Goal: Task Accomplishment & Management: Manage account settings

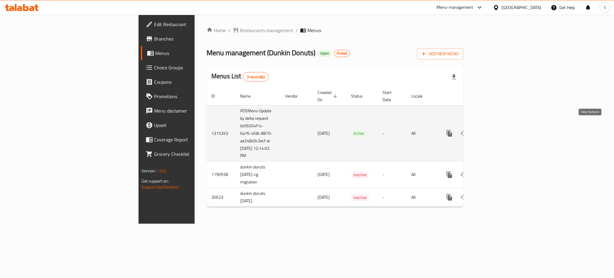
click at [500, 130] on link "enhanced table" at bounding box center [492, 133] width 14 height 14
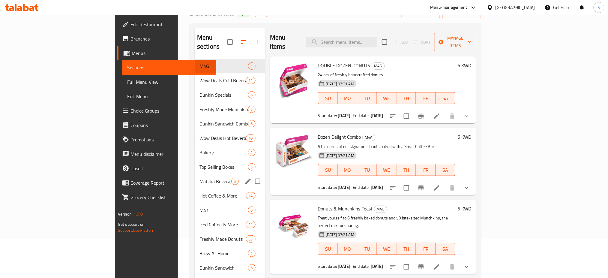
scroll to position [13, 0]
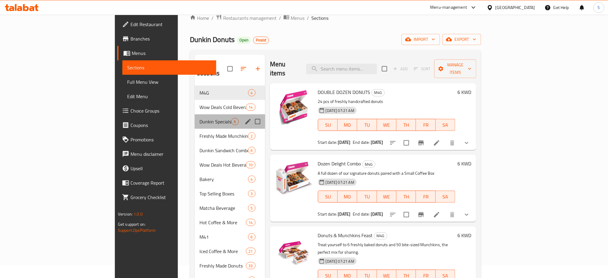
click at [195, 118] on div "Dunkin Specials 6" at bounding box center [230, 121] width 70 height 14
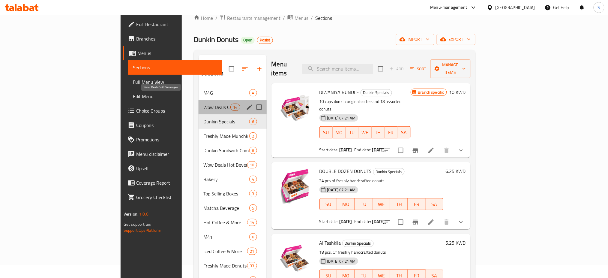
click at [203, 103] on span "Wow Deals Cold Beverages" at bounding box center [216, 106] width 27 height 7
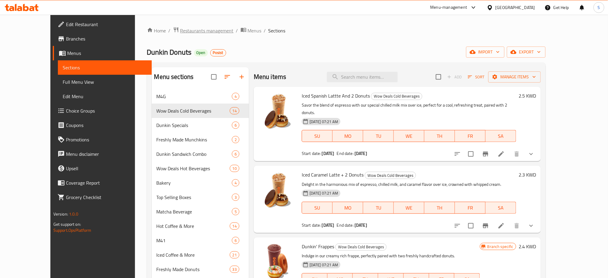
click at [184, 31] on span "Restaurants management" at bounding box center [206, 30] width 53 height 7
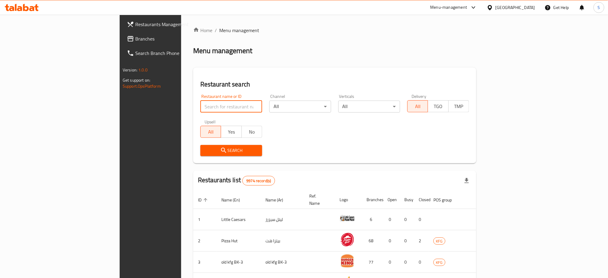
drag, startPoint x: 147, startPoint y: 107, endPoint x: 265, endPoint y: 114, distance: 118.3
click at [200, 107] on input "search" at bounding box center [231, 106] width 62 height 12
paste input "20104"
type input "20104"
click button "Search" at bounding box center [231, 150] width 62 height 11
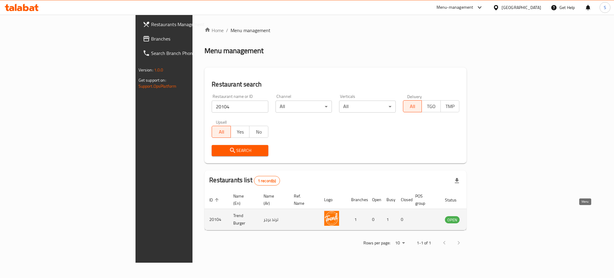
click at [483, 216] on icon "enhanced table" at bounding box center [479, 219] width 7 height 7
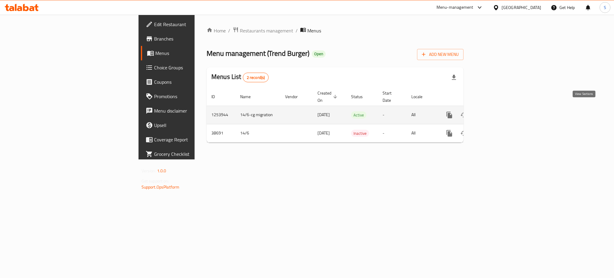
click at [496, 111] on icon "enhanced table" at bounding box center [492, 114] width 7 height 7
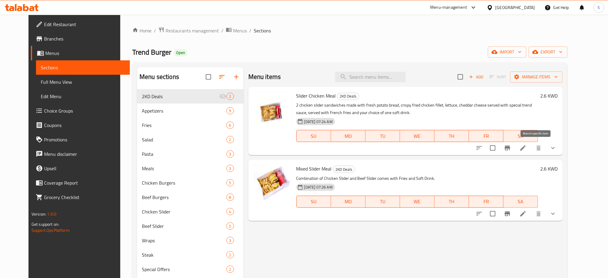
click at [510, 150] on icon "Branch-specific-item" at bounding box center [506, 147] width 5 height 5
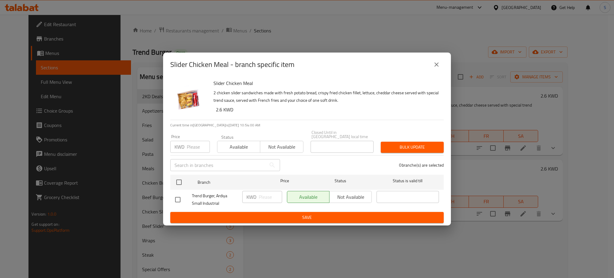
click at [438, 67] on icon "close" at bounding box center [436, 64] width 7 height 7
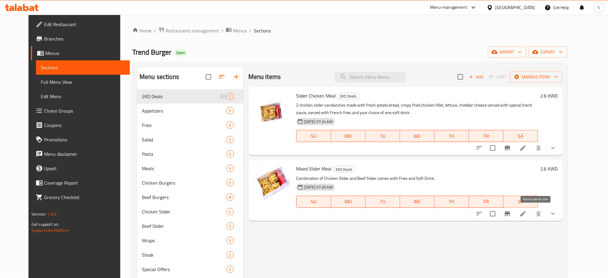
click at [510, 215] on icon "Branch-specific-item" at bounding box center [506, 213] width 5 height 5
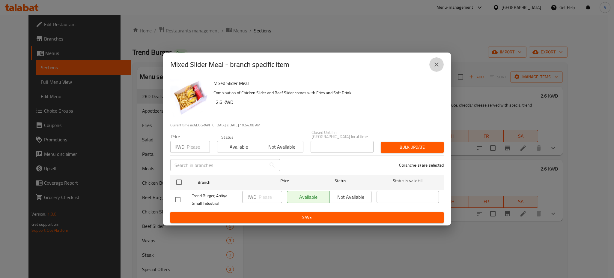
click at [434, 68] on icon "close" at bounding box center [436, 64] width 7 height 7
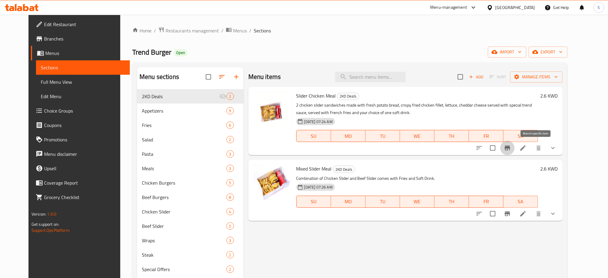
click at [511, 147] on icon "Branch-specific-item" at bounding box center [507, 147] width 7 height 7
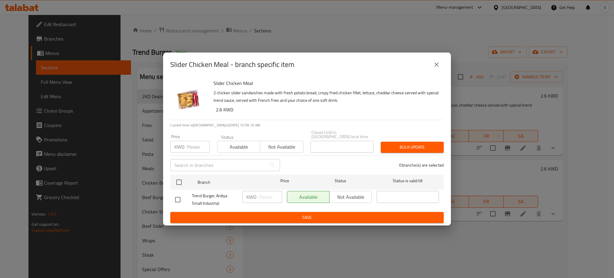
click at [434, 68] on icon "close" at bounding box center [436, 64] width 7 height 7
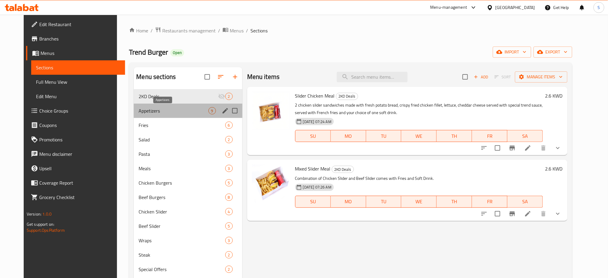
click at [155, 112] on span "Appetizers" at bounding box center [173, 110] width 70 height 7
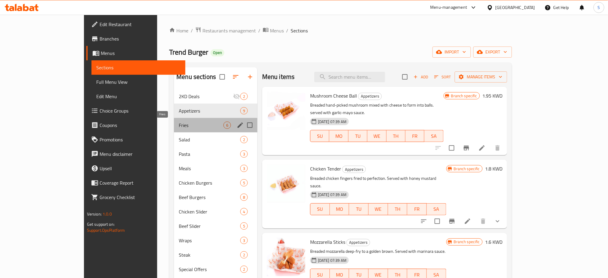
click at [179, 126] on span "Fries" at bounding box center [201, 124] width 45 height 7
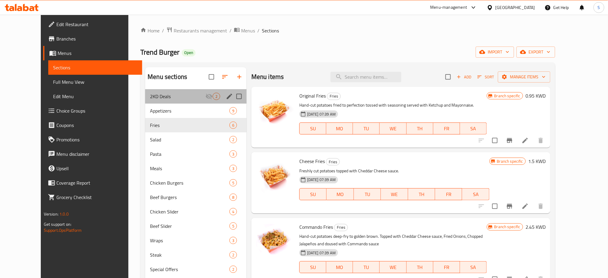
click at [164, 101] on div "2KD Deals 2" at bounding box center [195, 96] width 101 height 14
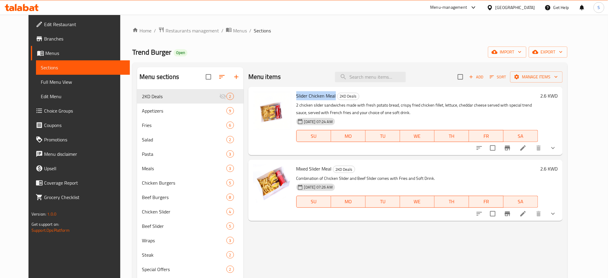
drag, startPoint x: 289, startPoint y: 98, endPoint x: 328, endPoint y: 94, distance: 39.8
click at [328, 94] on div "Slider Chicken Meal 2KD Deals 2 chicken slider sandwiches made with fresh potat…" at bounding box center [417, 121] width 246 height 64
copy span "Slider Chicken Meal"
click at [395, 76] on input "search" at bounding box center [370, 77] width 71 height 10
paste input "Slider Chicken Meal"
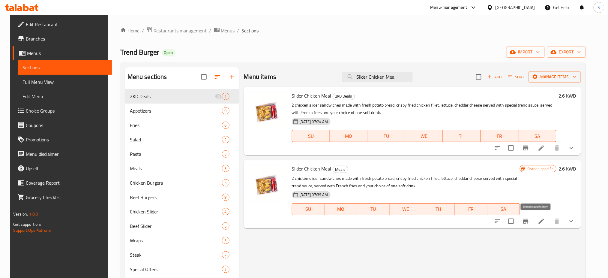
type input "Slider Chicken Meal"
click at [529, 222] on icon "Branch-specific-item" at bounding box center [525, 220] width 7 height 7
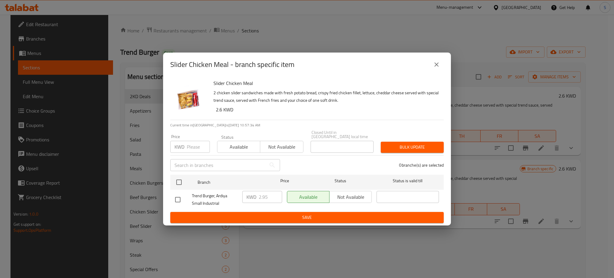
click at [438, 67] on icon "close" at bounding box center [436, 64] width 4 height 4
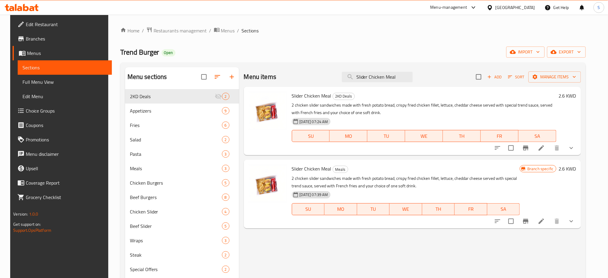
click at [572, 169] on h6 "2.6 KWD" at bounding box center [566, 168] width 17 height 8
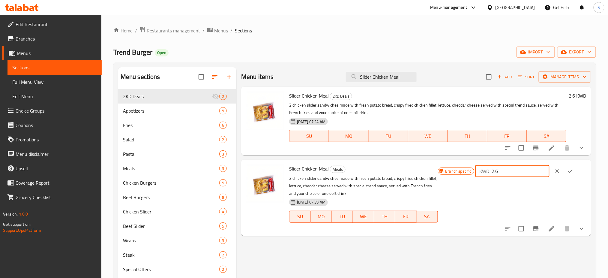
click at [525, 171] on input "2.6" at bounding box center [521, 171] width 58 height 12
type input "2.95"
click at [572, 173] on icon "ok" at bounding box center [570, 171] width 6 height 6
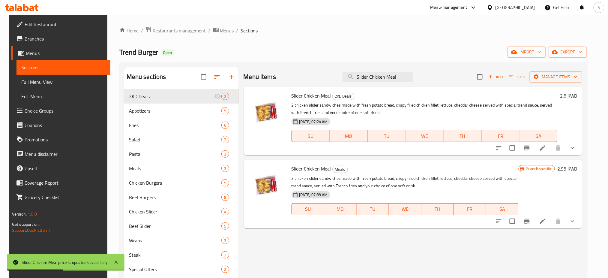
click at [577, 97] on h6 "2.6 KWD" at bounding box center [568, 95] width 17 height 8
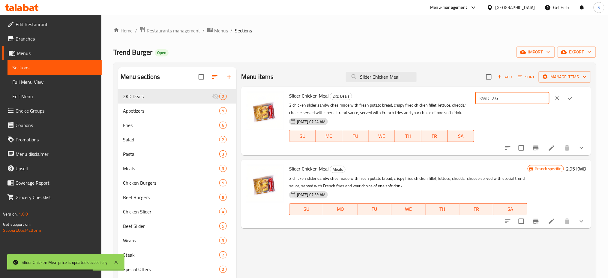
click at [522, 100] on input "2.6" at bounding box center [521, 98] width 58 height 12
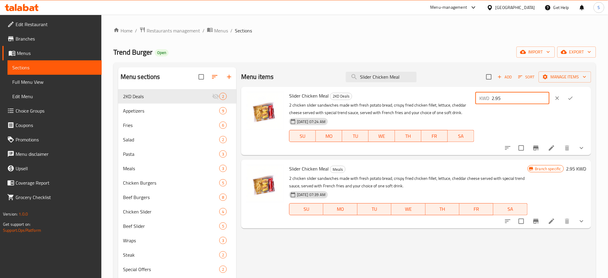
type input "2.95"
click at [573, 100] on icon "ok" at bounding box center [570, 98] width 6 height 6
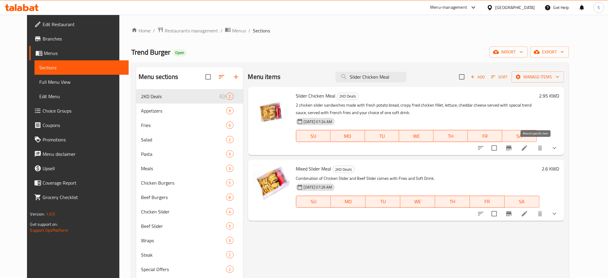
click at [516, 153] on button "Branch-specific-item" at bounding box center [508, 148] width 14 height 14
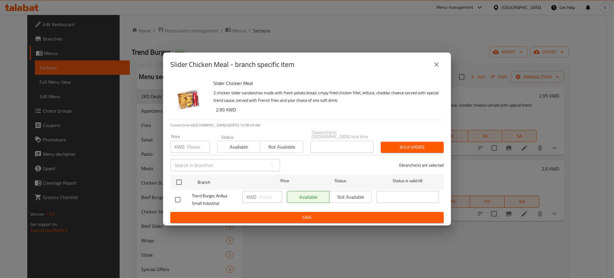
click at [439, 66] on icon "close" at bounding box center [436, 64] width 7 height 7
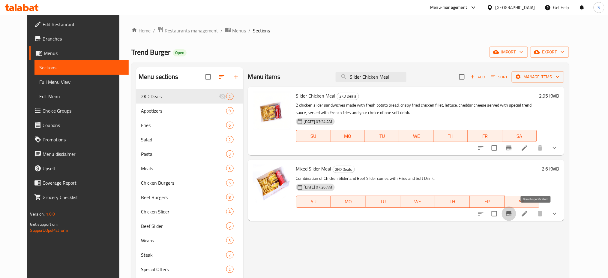
click at [511, 213] on icon "Branch-specific-item" at bounding box center [508, 213] width 5 height 5
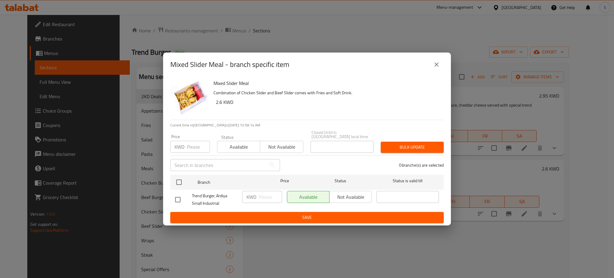
click at [434, 67] on icon "close" at bounding box center [436, 64] width 7 height 7
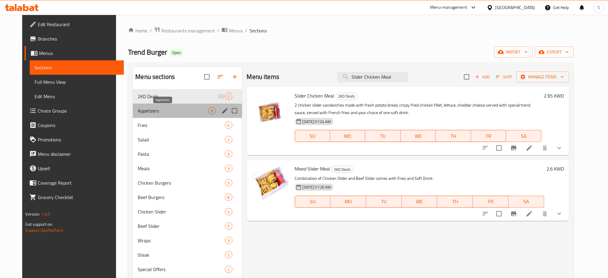
click at [169, 112] on span "Appetizers" at bounding box center [173, 110] width 70 height 7
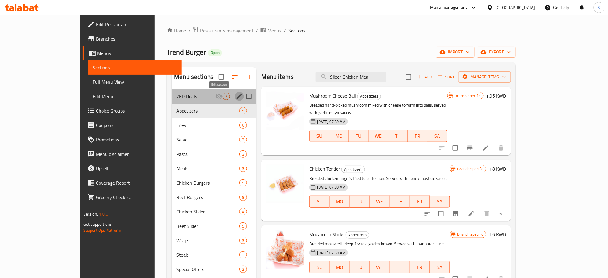
click at [236, 98] on icon "edit" at bounding box center [239, 96] width 7 height 7
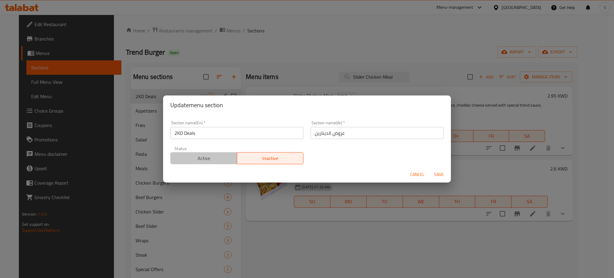
click at [212, 157] on span "Active" at bounding box center [204, 158] width 62 height 9
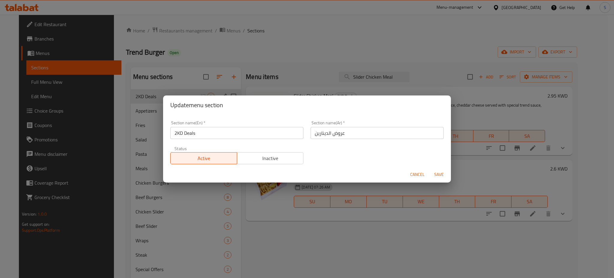
click at [439, 174] on span "Save" at bounding box center [439, 174] width 14 height 7
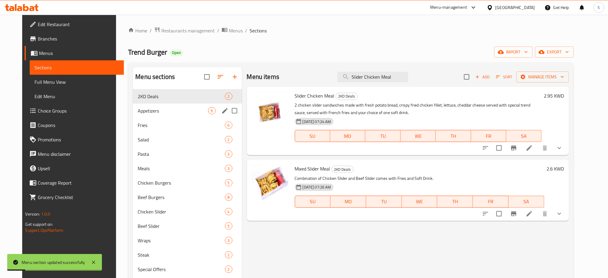
click at [177, 115] on div "Appetizers 9" at bounding box center [187, 110] width 109 height 14
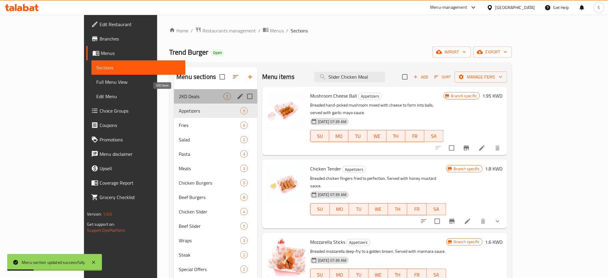
click at [179, 100] on span "2KD Deals" at bounding box center [201, 96] width 45 height 7
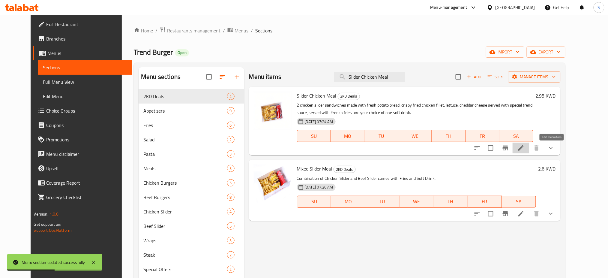
click at [524, 151] on icon at bounding box center [520, 147] width 7 height 7
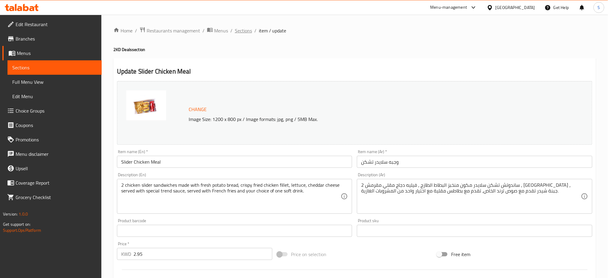
click at [241, 31] on span "Sections" at bounding box center [243, 30] width 17 height 7
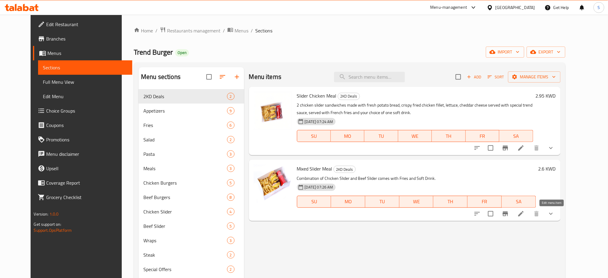
click at [524, 216] on icon at bounding box center [520, 213] width 7 height 7
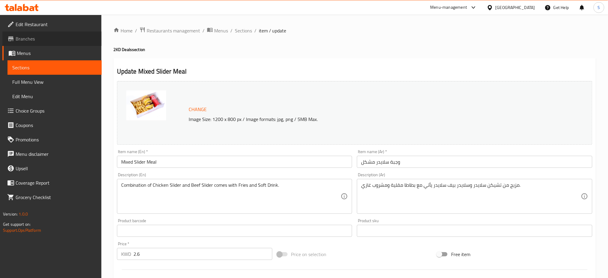
click at [34, 42] on span "Branches" at bounding box center [56, 38] width 81 height 7
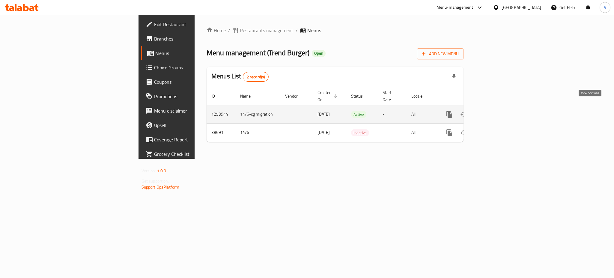
click at [495, 112] on icon "enhanced table" at bounding box center [492, 114] width 5 height 5
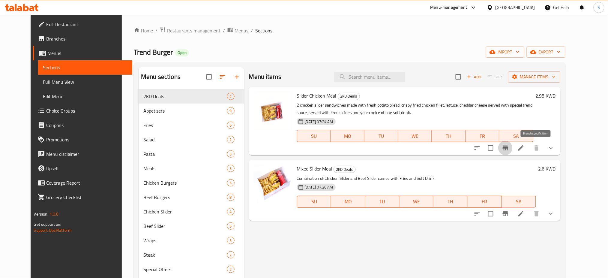
click at [509, 150] on icon "Branch-specific-item" at bounding box center [504, 147] width 7 height 7
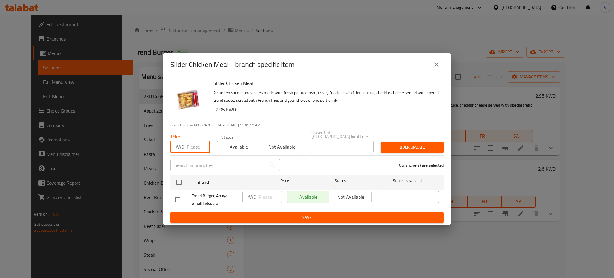
click at [187, 146] on input "number" at bounding box center [198, 147] width 23 height 12
type input "2.95"
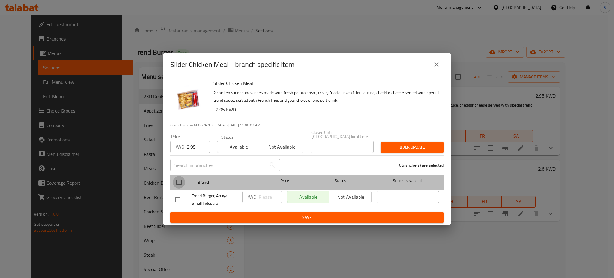
click at [179, 177] on input "checkbox" at bounding box center [179, 182] width 13 height 13
checkbox input "true"
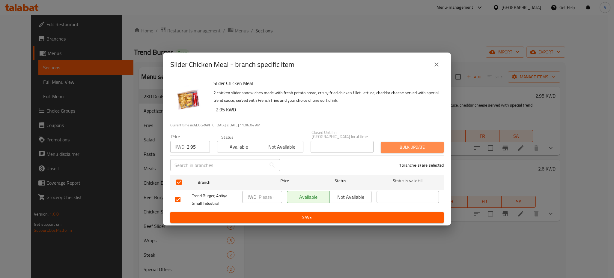
click at [420, 147] on span "Bulk update" at bounding box center [411, 146] width 53 height 7
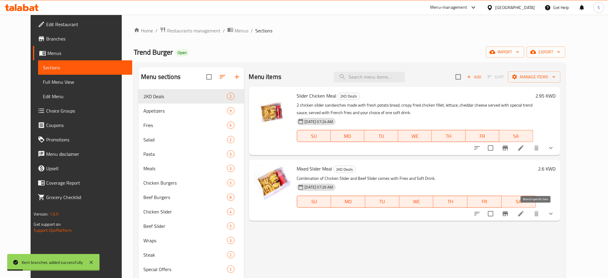
click at [508, 215] on icon "Branch-specific-item" at bounding box center [504, 213] width 5 height 5
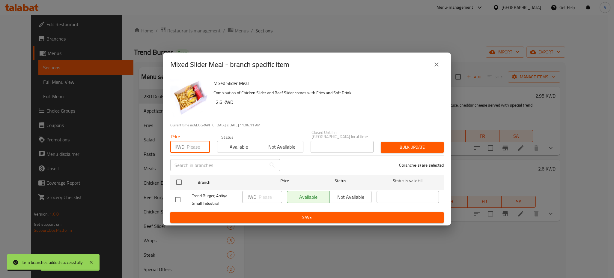
click at [188, 143] on input "number" at bounding box center [198, 147] width 23 height 12
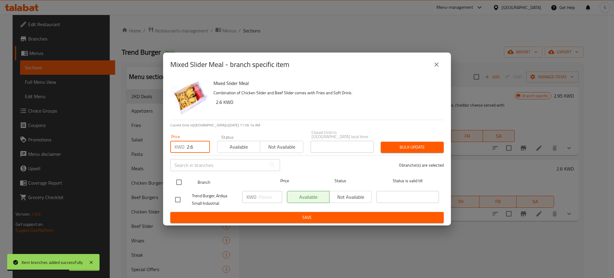
type input "2.6"
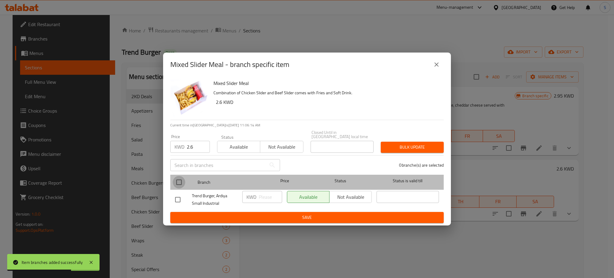
click at [184, 181] on input "checkbox" at bounding box center [179, 182] width 13 height 13
checkbox input "true"
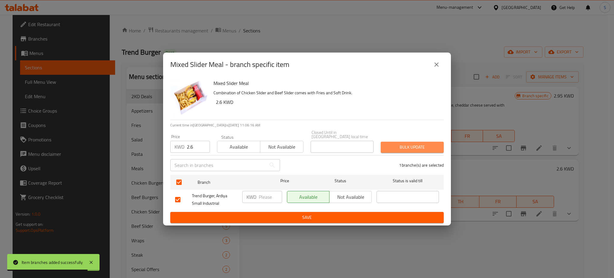
click at [421, 143] on span "Bulk update" at bounding box center [411, 146] width 53 height 7
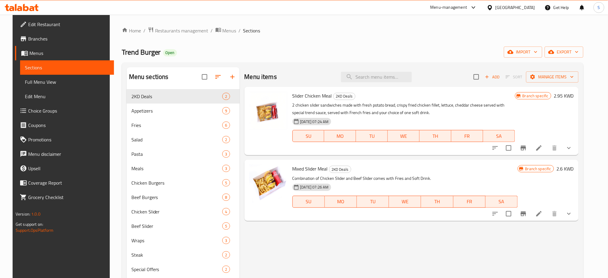
click at [37, 40] on span "Branches" at bounding box center [68, 38] width 81 height 7
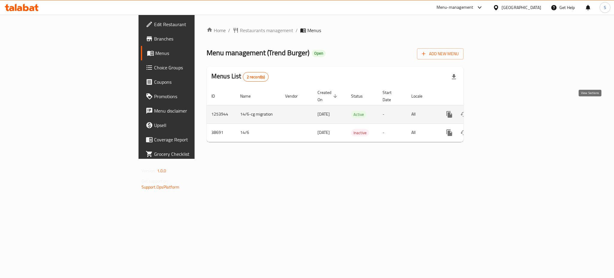
click at [496, 111] on icon "enhanced table" at bounding box center [492, 114] width 7 height 7
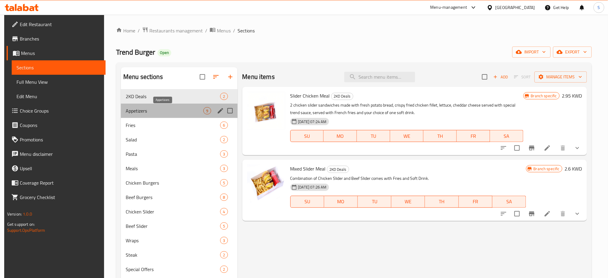
click at [165, 110] on span "Appetizers" at bounding box center [165, 110] width 78 height 7
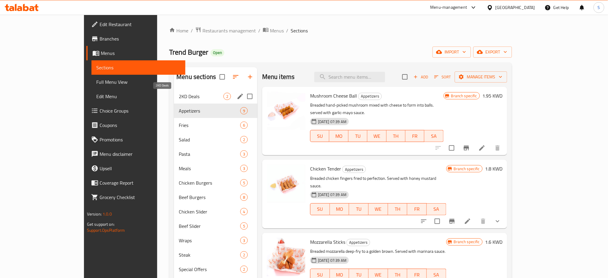
click at [179, 93] on span "2KD Deals" at bounding box center [201, 96] width 45 height 7
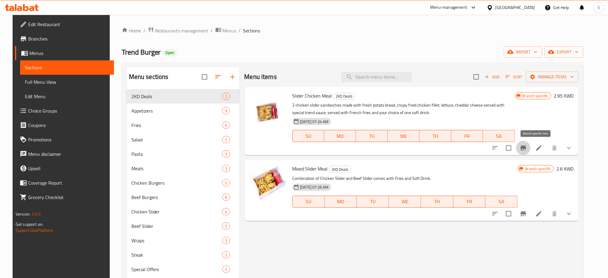
click at [527, 148] on icon "Branch-specific-item" at bounding box center [522, 147] width 7 height 7
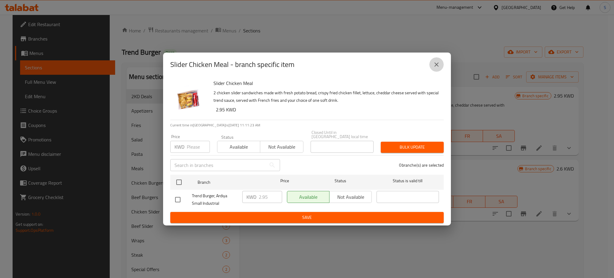
click at [441, 67] on button "close" at bounding box center [436, 64] width 14 height 14
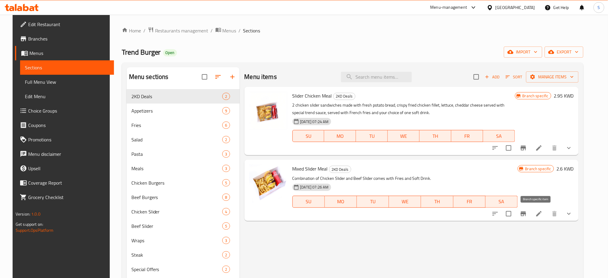
click at [526, 214] on icon "Branch-specific-item" at bounding box center [522, 213] width 5 height 5
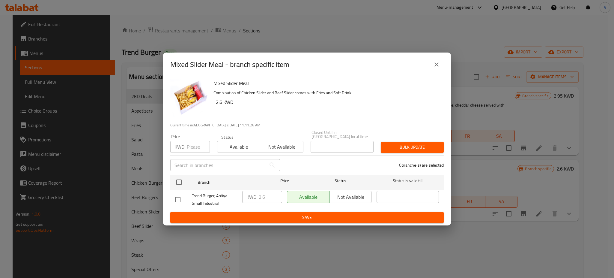
click at [435, 67] on icon "close" at bounding box center [436, 64] width 4 height 4
